Goal: Task Accomplishment & Management: Complete application form

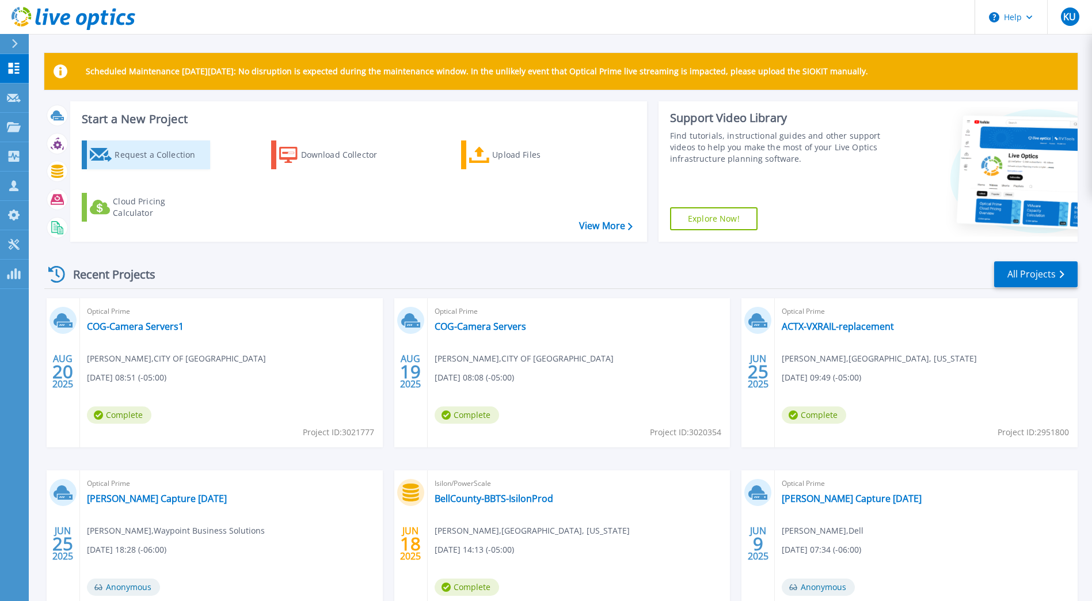
click at [178, 154] on div "Request a Collection" at bounding box center [161, 154] width 92 height 23
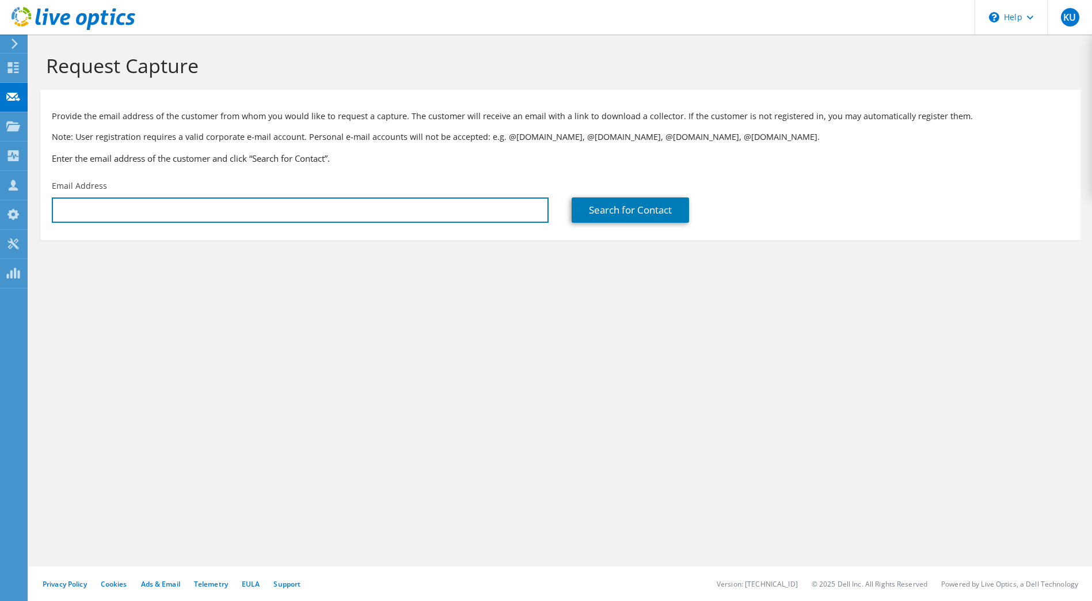
type input "[EMAIL_ADDRESS][DOMAIN_NAME]"
drag, startPoint x: 353, startPoint y: 210, endPoint x: 34, endPoint y: 189, distance: 319.6
click at [34, 189] on section "Request Capture Provide the email address of the customer from whom you would l…" at bounding box center [560, 166] width 1063 height 263
paste input "[EMAIL_ADDRESS][DOMAIN_NAME]"
type input "[EMAIL_ADDRESS][DOMAIN_NAME]"
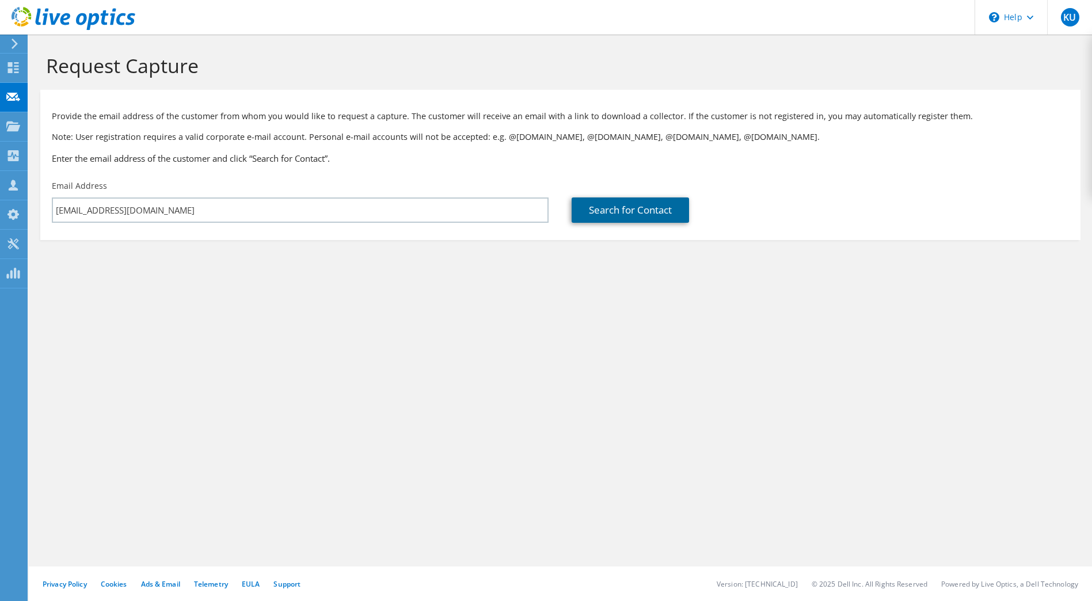
click at [664, 206] on link "Search for Contact" at bounding box center [630, 209] width 117 height 25
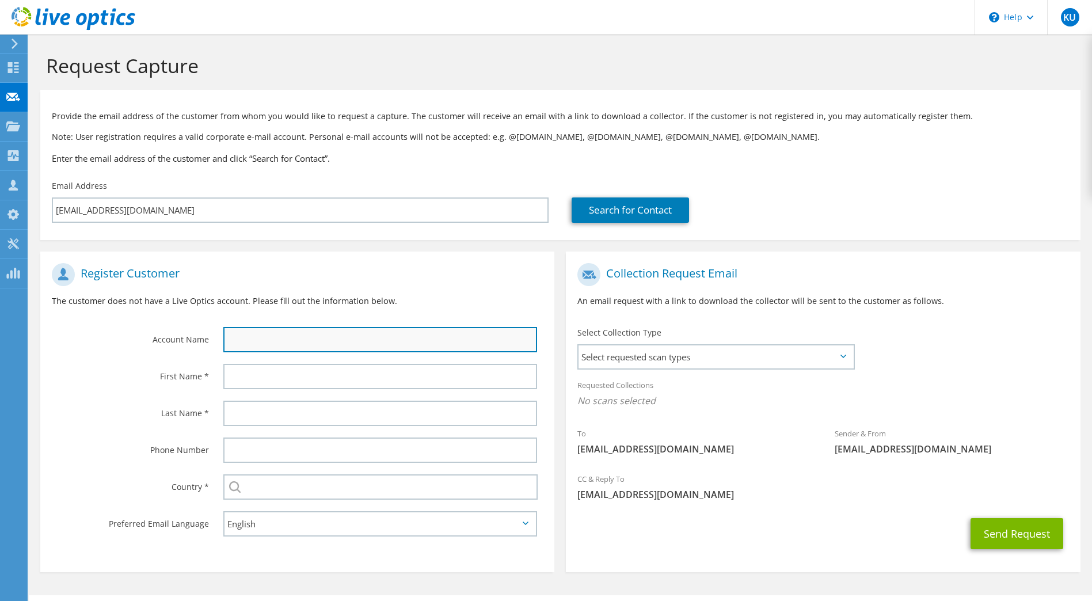
click at [267, 335] on input "text" at bounding box center [380, 339] width 314 height 25
type input "Little Elm ISD"
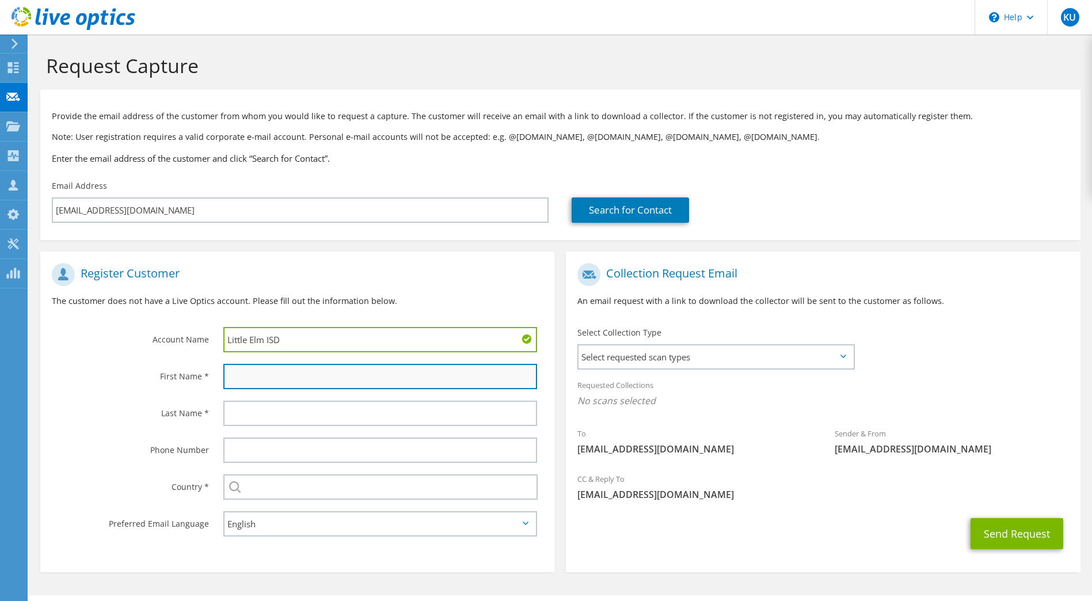
click at [268, 375] on input "text" at bounding box center [380, 376] width 314 height 25
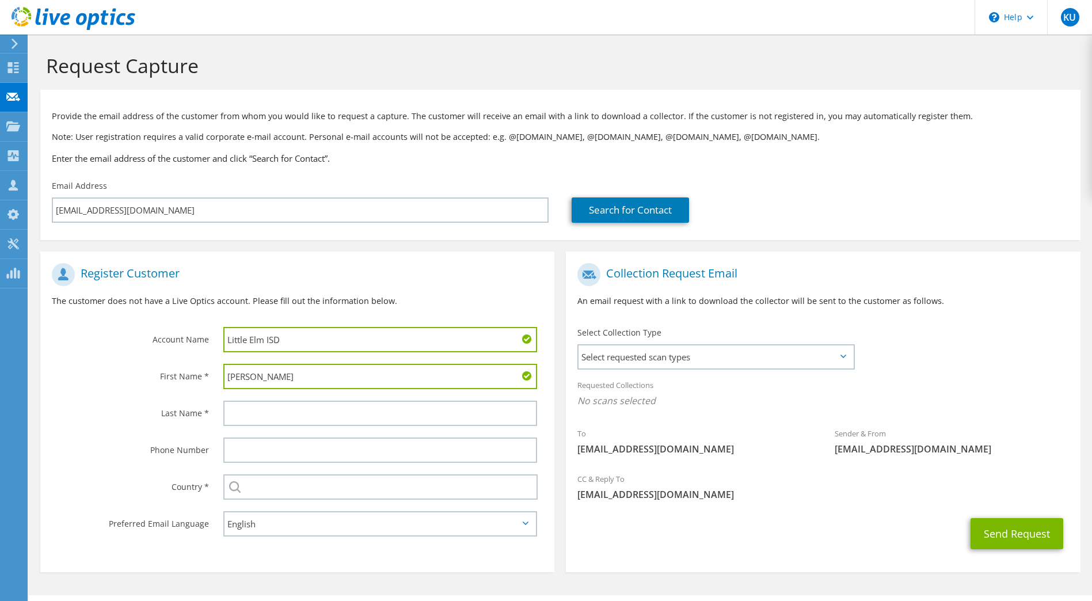
type input "[PERSON_NAME]"
type input "Ramirez"
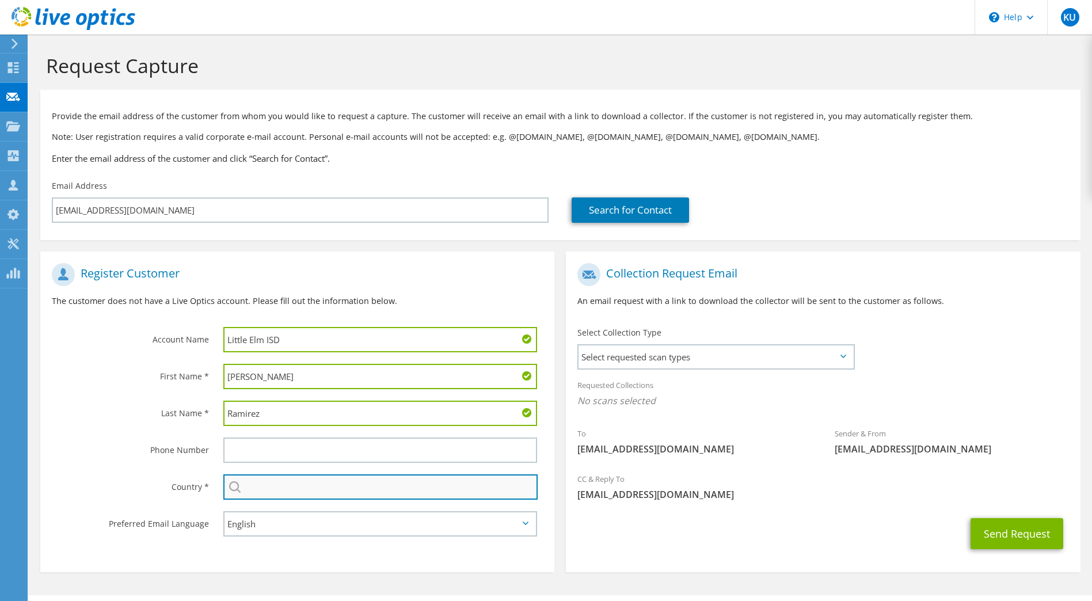
click at [275, 497] on input "text" at bounding box center [380, 486] width 315 height 25
click at [263, 490] on input "text" at bounding box center [380, 486] width 315 height 25
type input "[GEOGRAPHIC_DATA]"
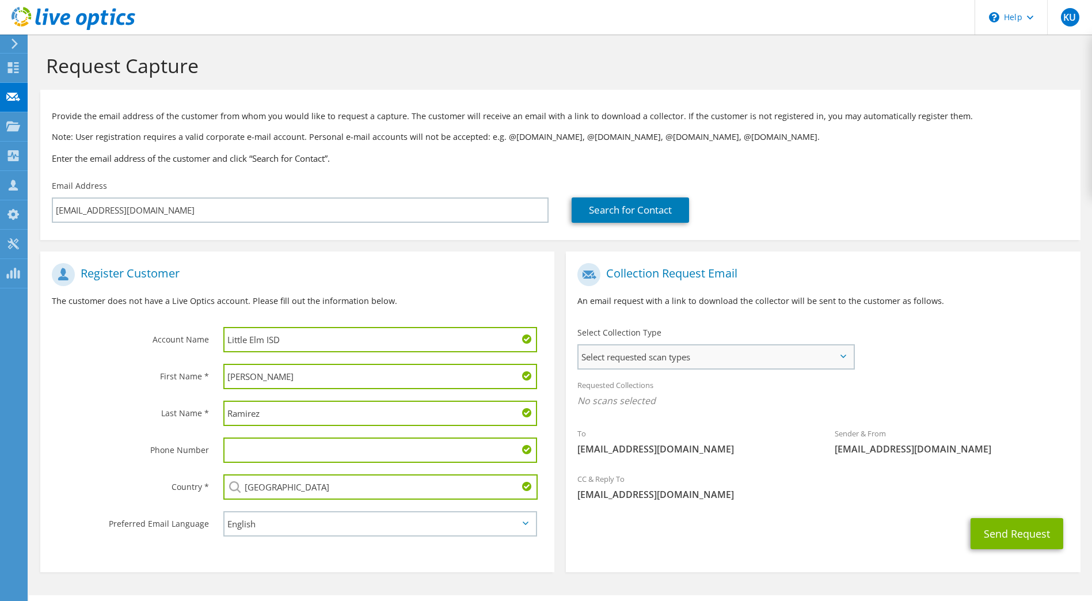
click at [644, 360] on span "Select requested scan types" at bounding box center [716, 356] width 274 height 23
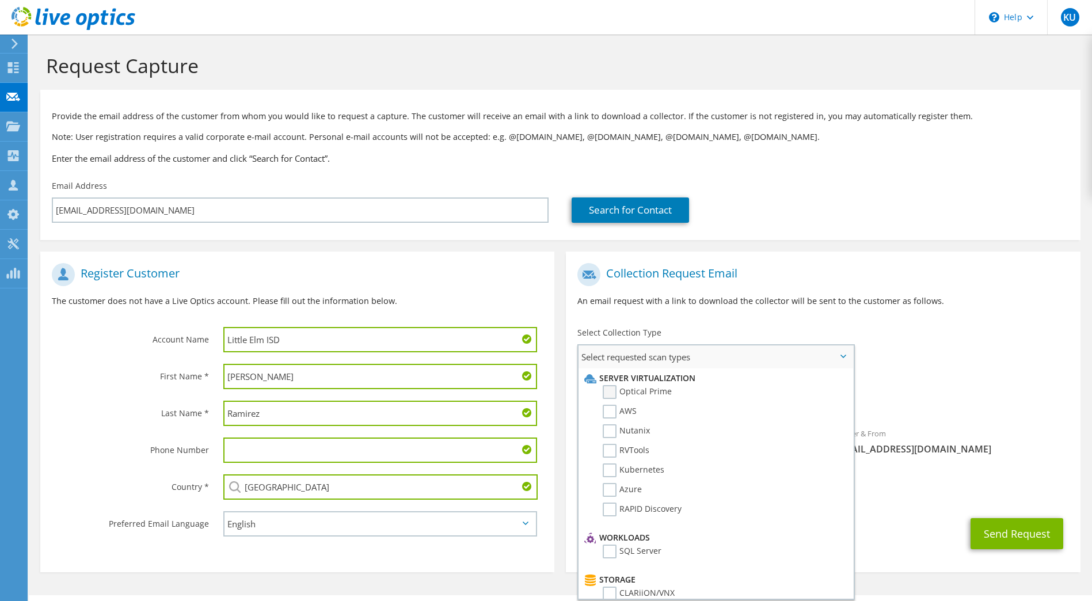
click at [626, 395] on label "Optical Prime" at bounding box center [637, 392] width 69 height 14
click at [0, 0] on input "Optical Prime" at bounding box center [0, 0] width 0 height 0
click at [1034, 466] on div "Sender & From [EMAIL_ADDRESS][DOMAIN_NAME]" at bounding box center [951, 447] width 257 height 45
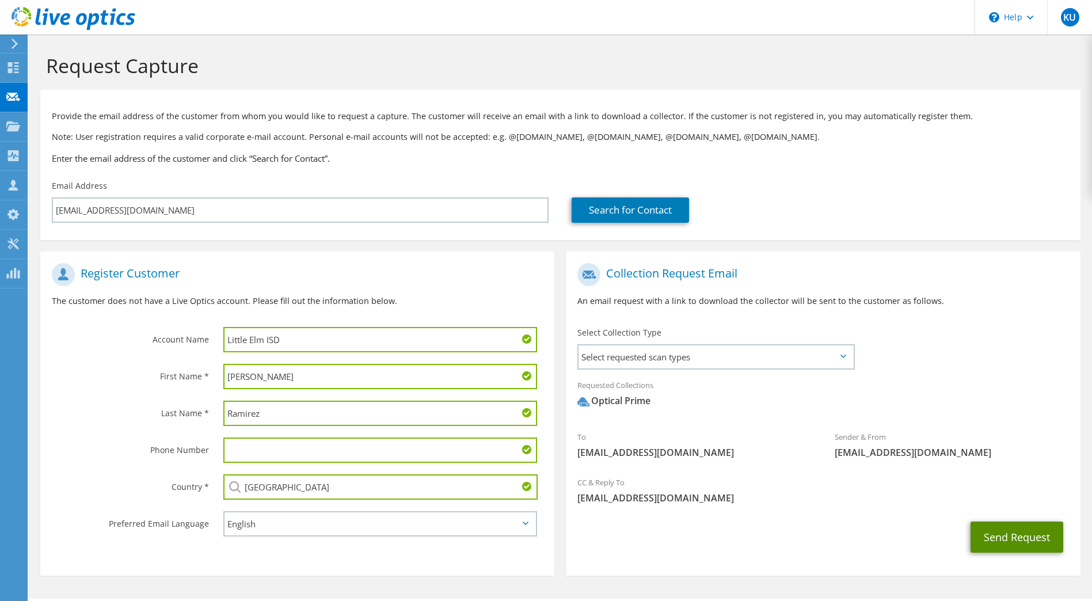
click at [1016, 535] on button "Send Request" at bounding box center [1017, 537] width 93 height 31
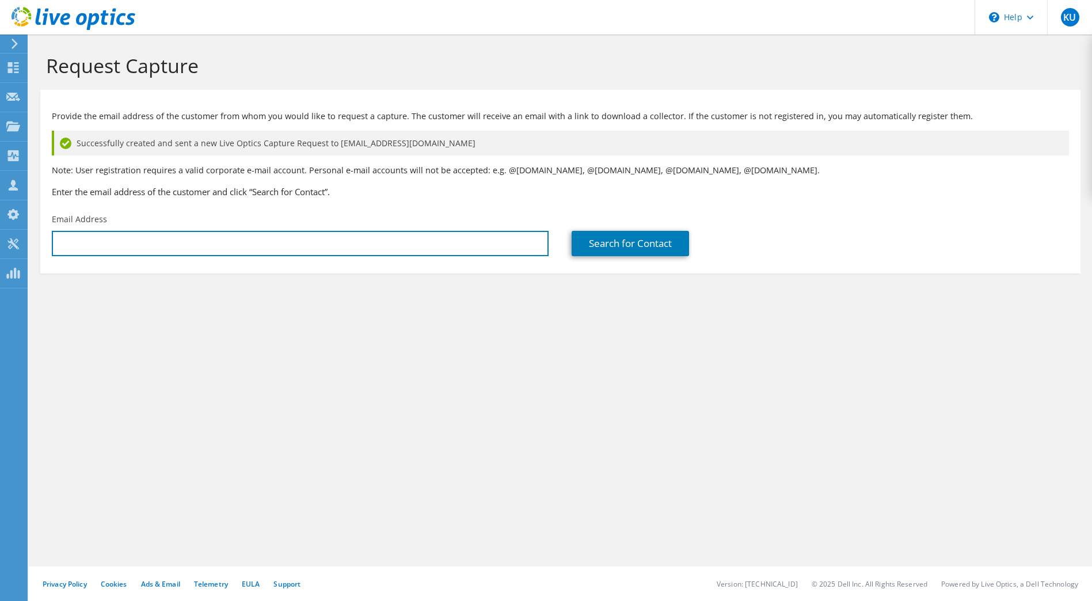
type input "[EMAIL_ADDRESS][DOMAIN_NAME]"
